Goal: Transaction & Acquisition: Purchase product/service

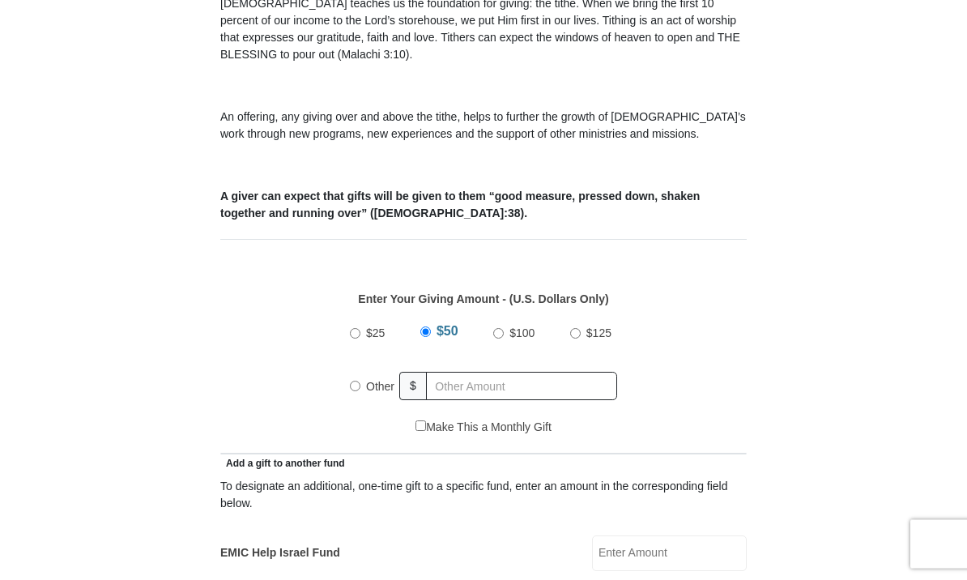
scroll to position [479, 0]
click at [359, 391] on input "Other" at bounding box center [355, 386] width 11 height 11
radio input "true"
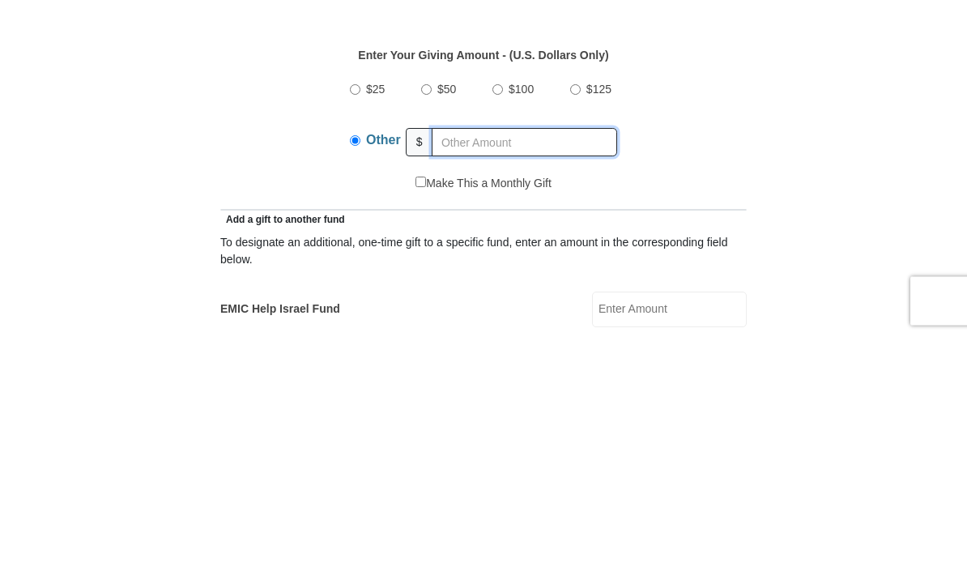
click at [458, 372] on input "text" at bounding box center [524, 386] width 185 height 28
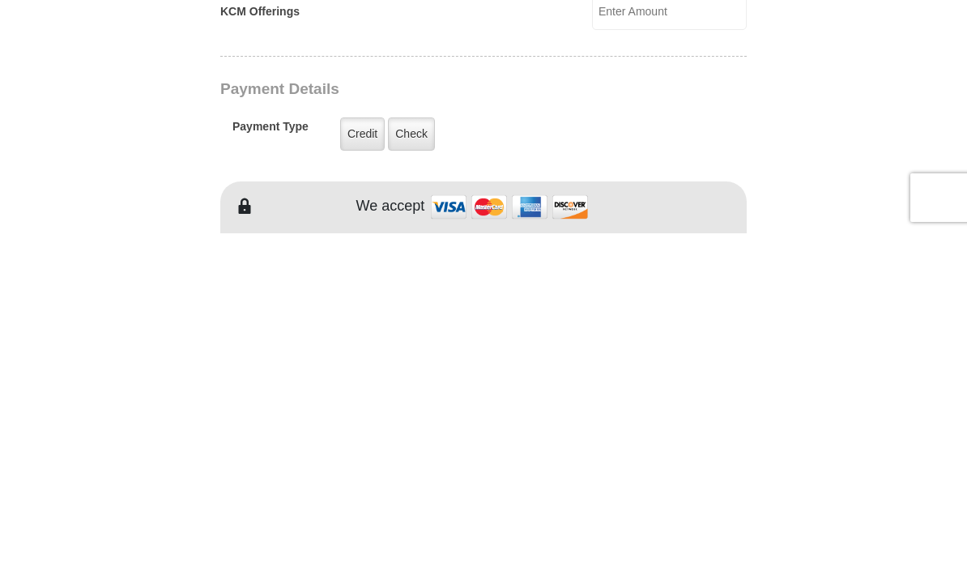
scroll to position [896, 0]
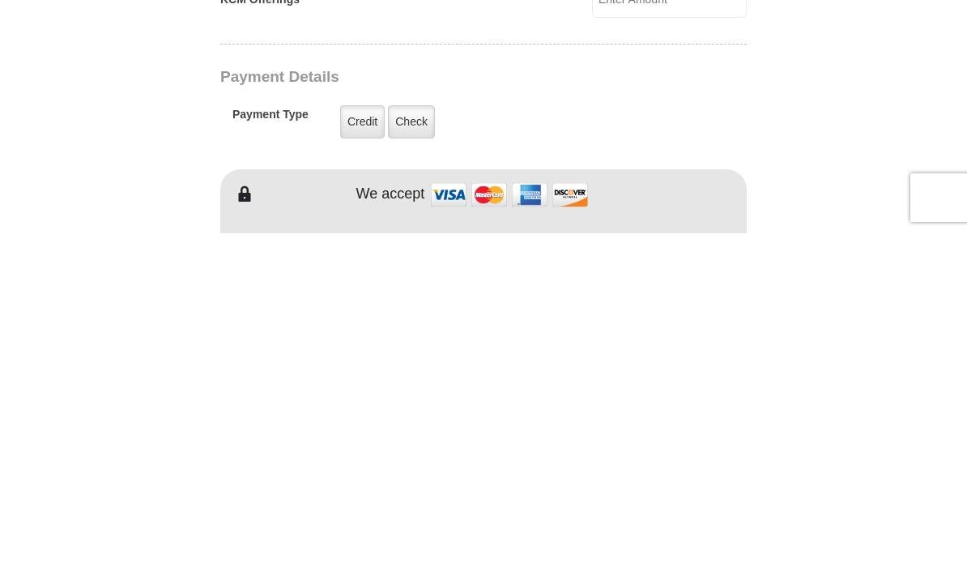
type input "140.00"
click at [372, 452] on label "Credit" at bounding box center [362, 468] width 45 height 33
click at [0, 0] on input "Credit" at bounding box center [0, 0] width 0 height 0
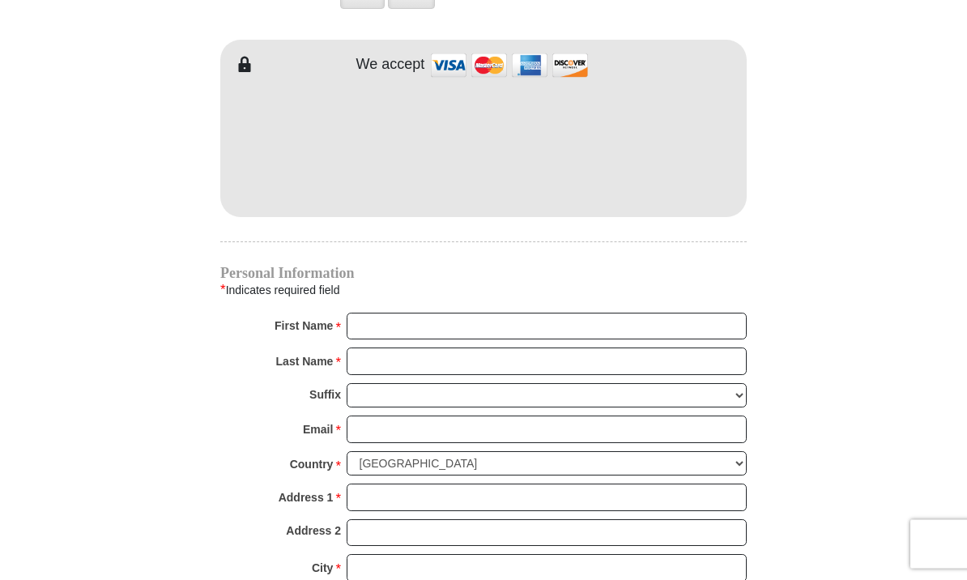
scroll to position [1373, 0]
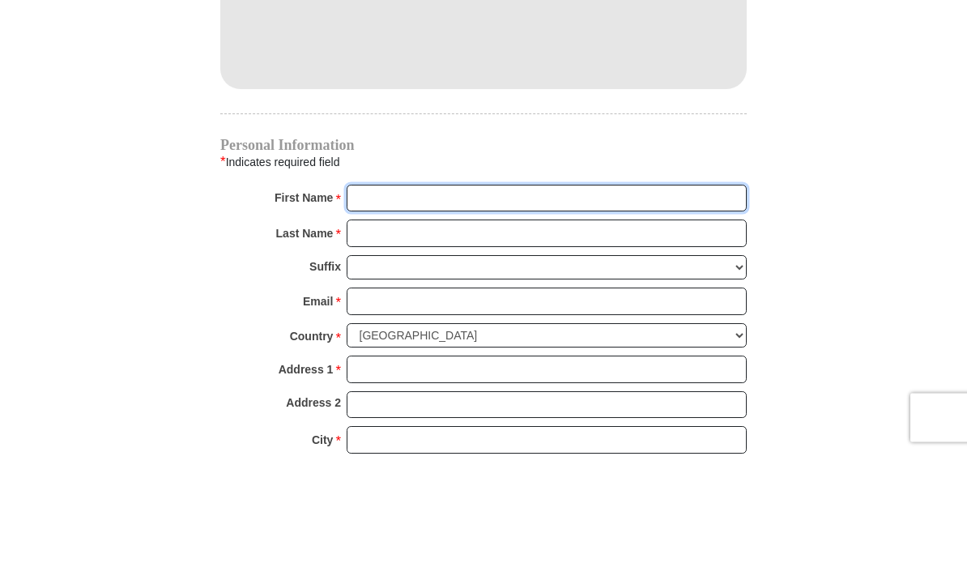
click at [411, 312] on input "First Name *" at bounding box center [547, 326] width 400 height 28
type input "Mercedes"
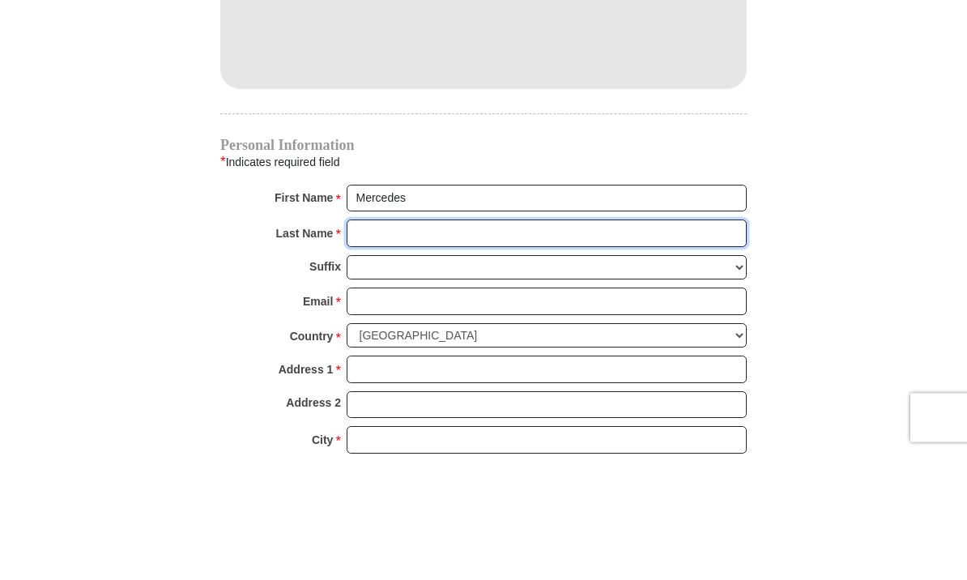
click at [438, 347] on input "Last Name *" at bounding box center [547, 361] width 400 height 28
type input "Robinson"
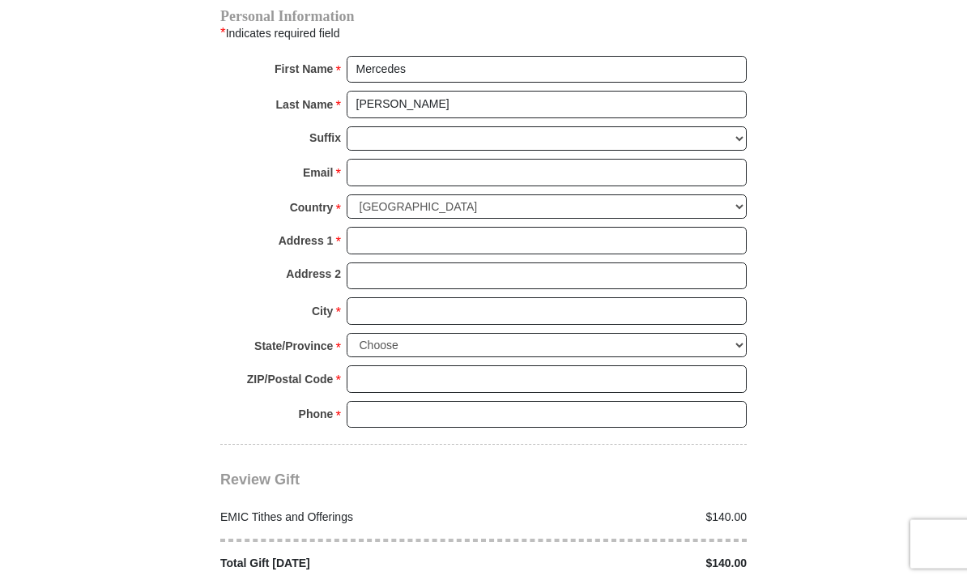
scroll to position [1629, 0]
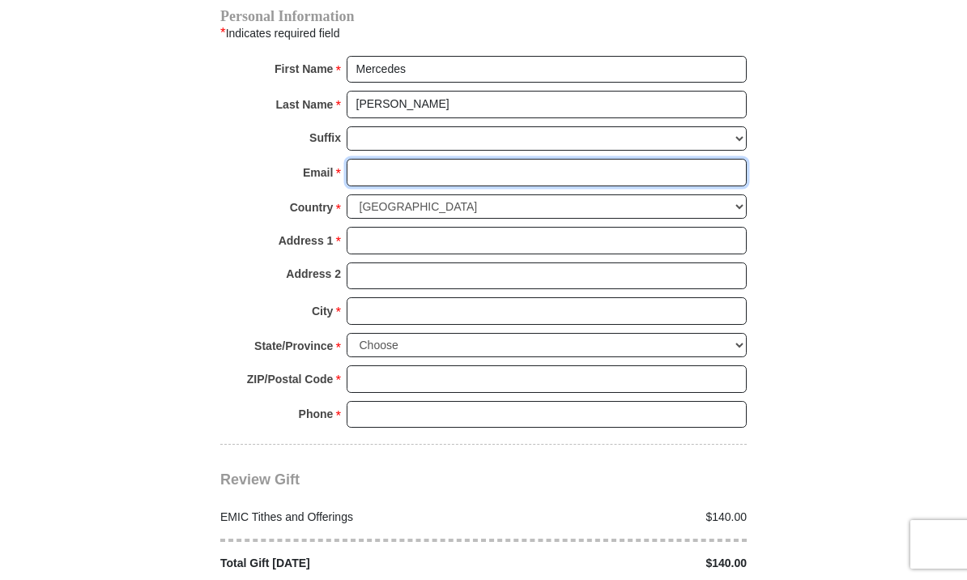
click at [379, 174] on input "Email *" at bounding box center [547, 173] width 400 height 28
type input "mercyapril@gmail.com"
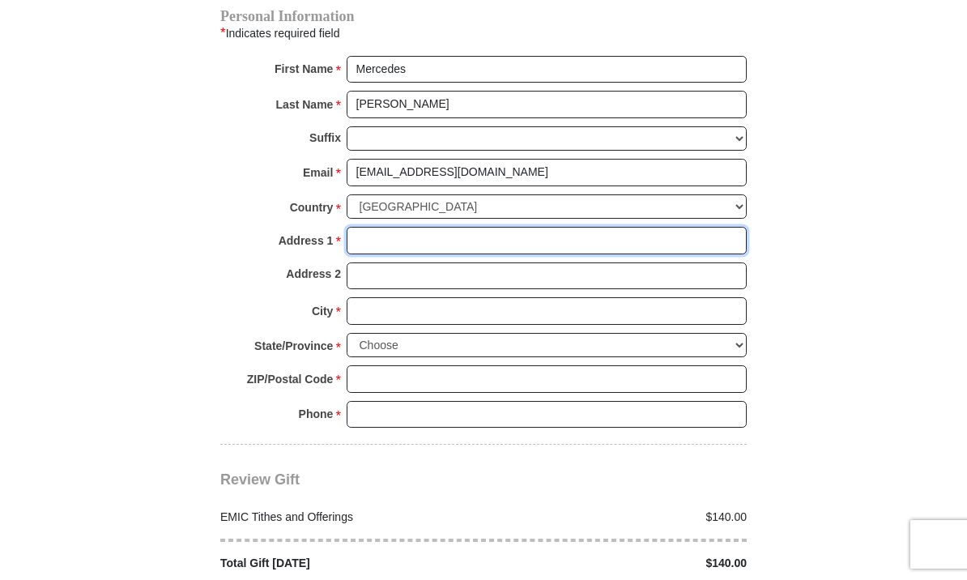
click at [411, 236] on input "Address 1 *" at bounding box center [547, 241] width 400 height 28
type input "1100 Sawmill Pass Ct"
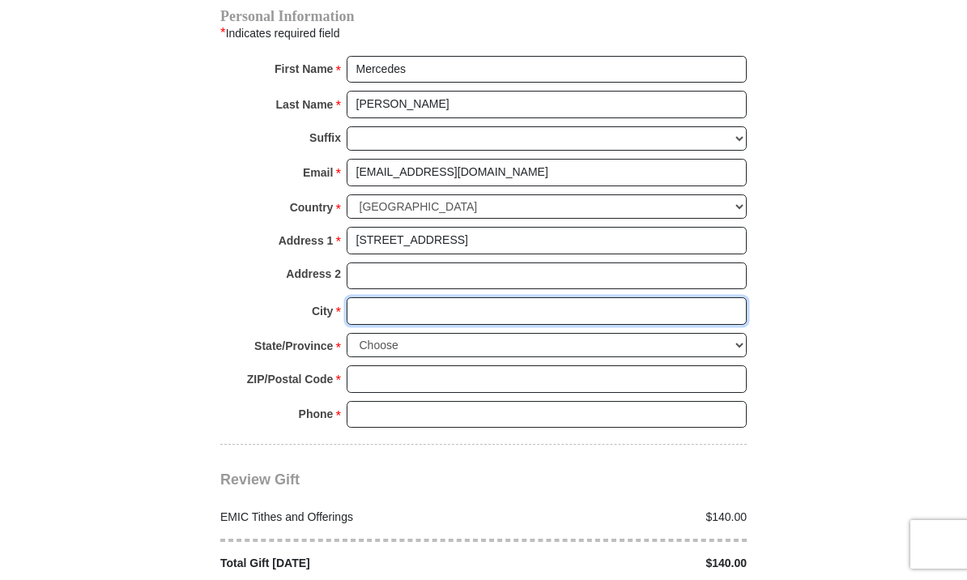
type input "Fort Worth"
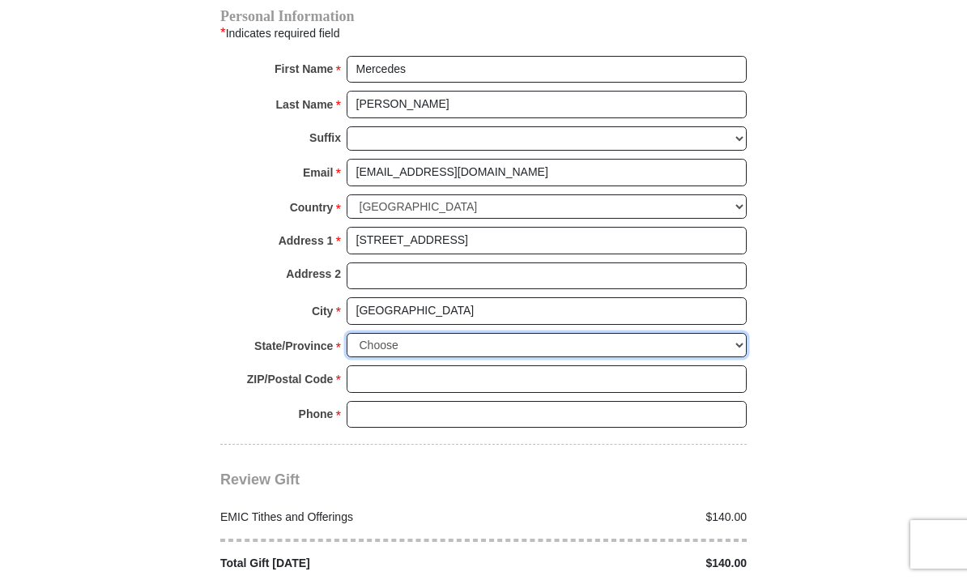
select select "TX"
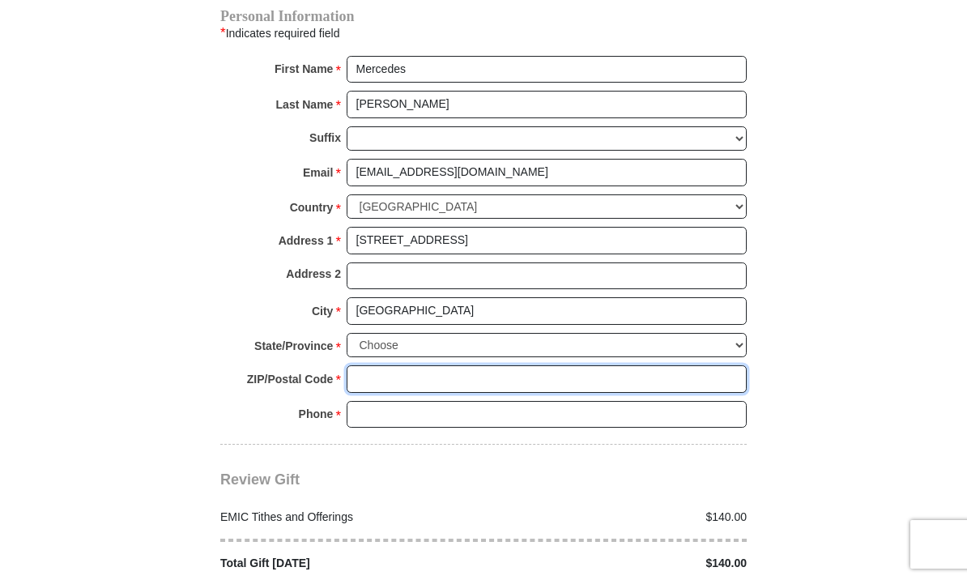
type input "76052-4848"
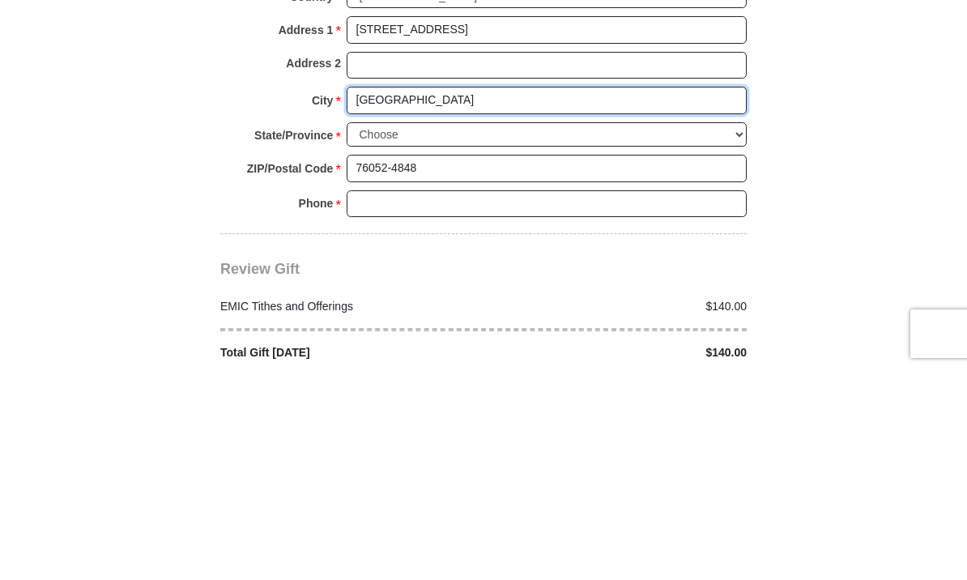
click at [424, 297] on input "Fort Worth" at bounding box center [547, 311] width 400 height 28
type input "F"
type input "Haslet"
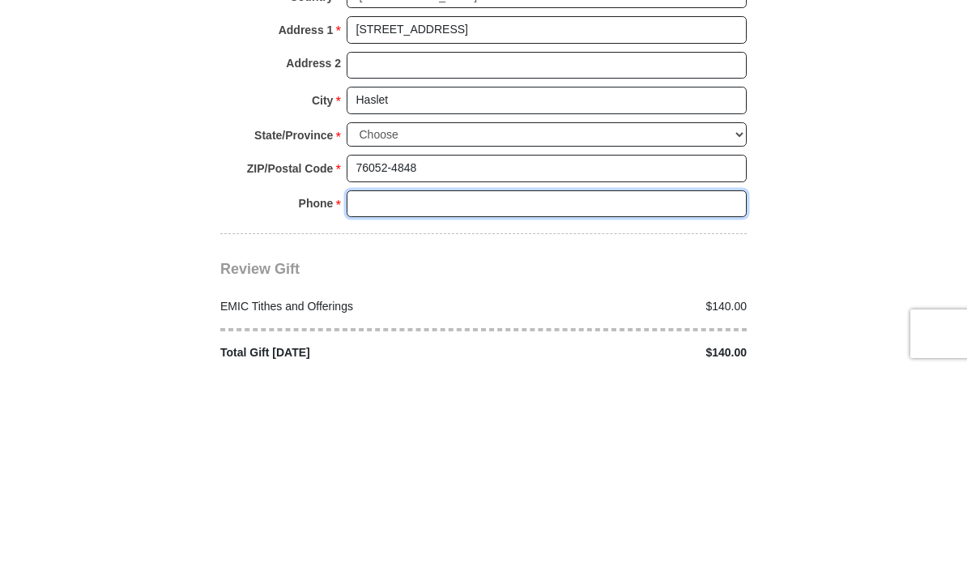
click at [381, 401] on input "Phone * *" at bounding box center [547, 415] width 400 height 28
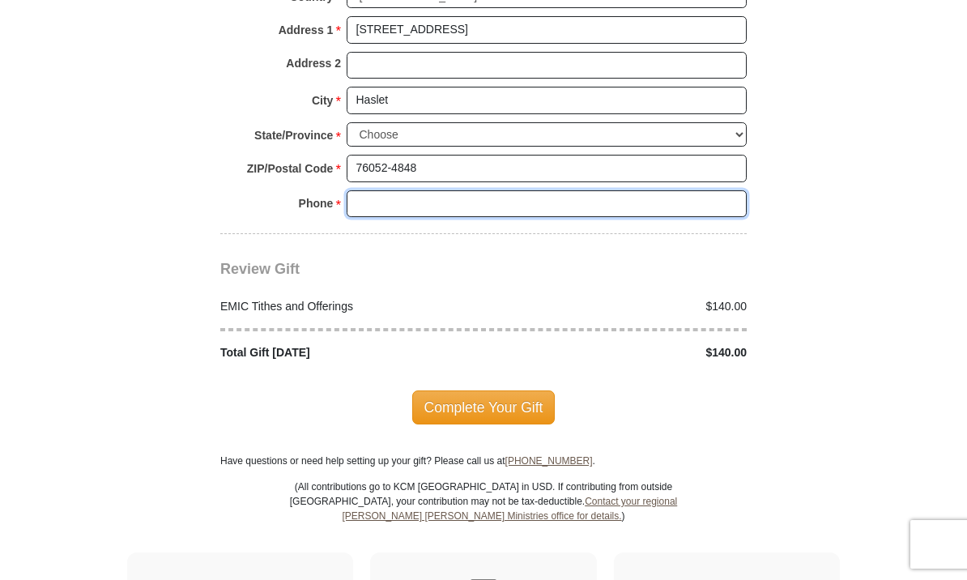
type input "7606726465"
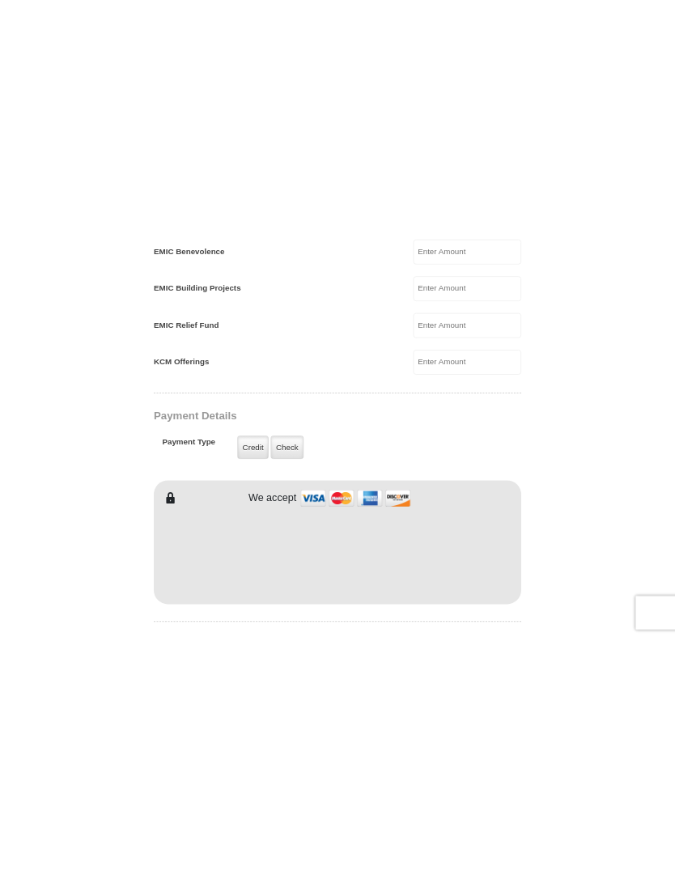
scroll to position [906, 0]
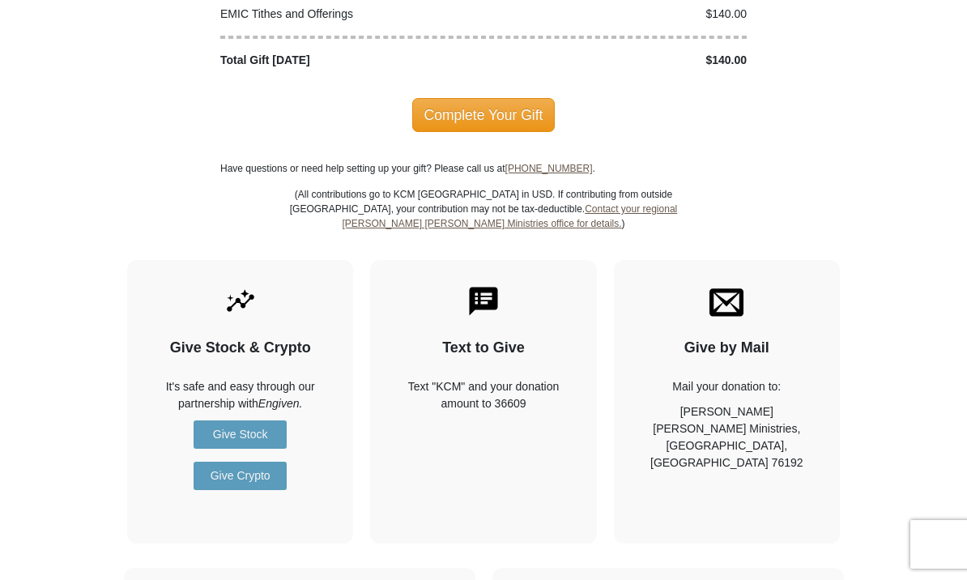
scroll to position [2130, 0]
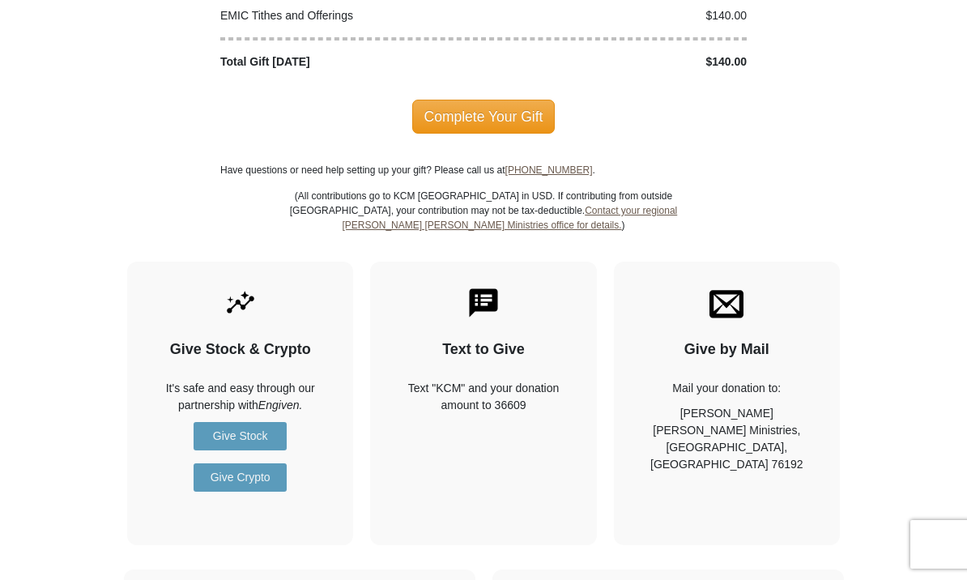
click at [532, 102] on span "Complete Your Gift" at bounding box center [483, 117] width 143 height 34
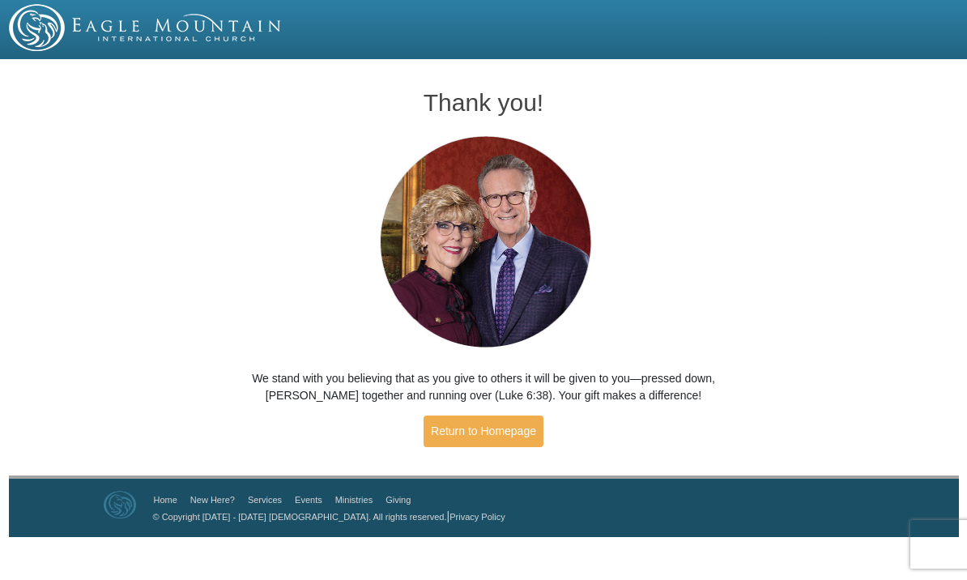
click at [518, 435] on link "Return to Homepage" at bounding box center [484, 431] width 120 height 32
